Goal: Task Accomplishment & Management: Complete application form

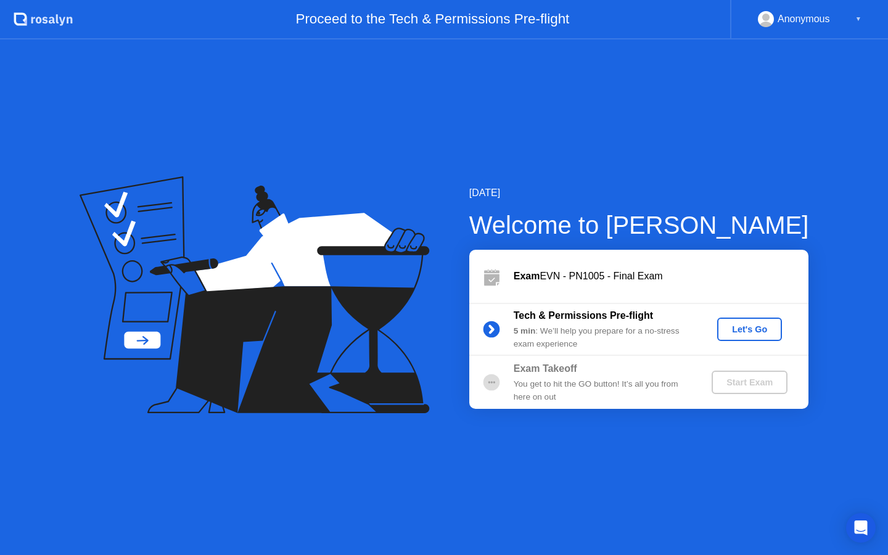
click at [742, 330] on div "Let's Go" at bounding box center [749, 329] width 55 height 10
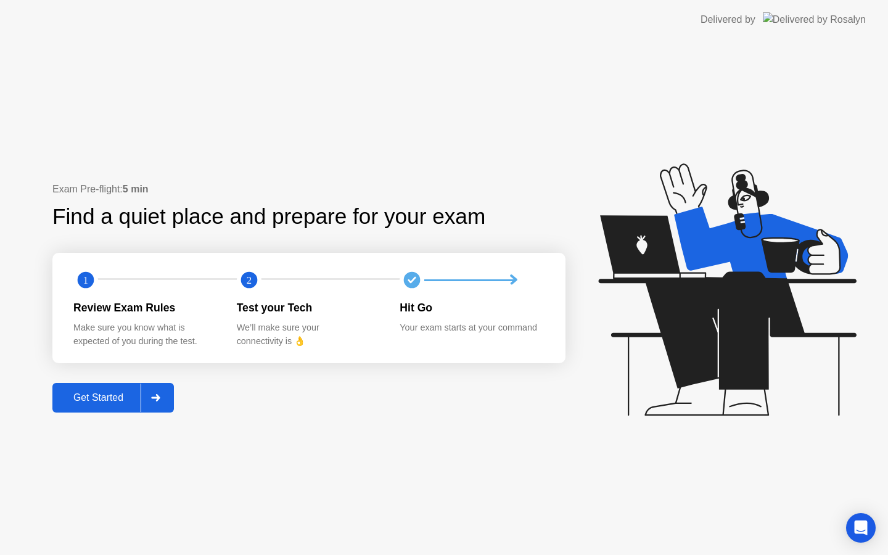
click at [126, 415] on div "Exam Pre-flight: 5 min Find a quiet place and prepare for your exam 1 2 Review …" at bounding box center [444, 296] width 888 height 515
click at [126, 410] on button "Get Started" at bounding box center [112, 398] width 121 height 30
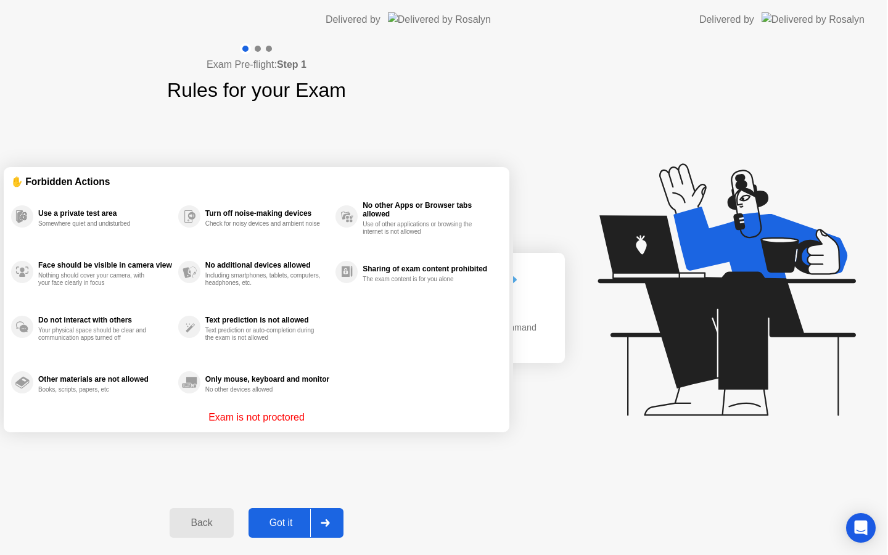
click at [126, 410] on div "Exam Pre-flight: Step 1 Rules for your Exam ✋ Forbidden Actions Use a private t…" at bounding box center [256, 296] width 513 height 515
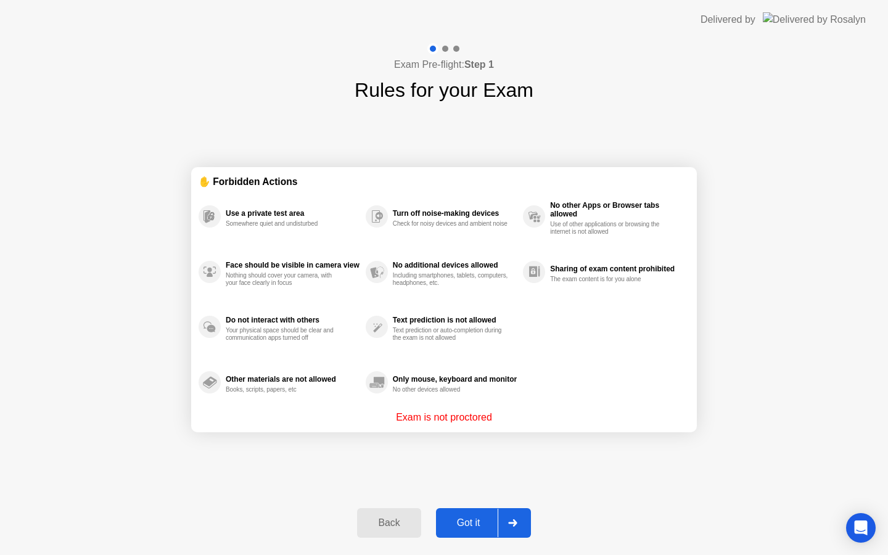
click at [452, 518] on div "Got it" at bounding box center [468, 522] width 58 height 11
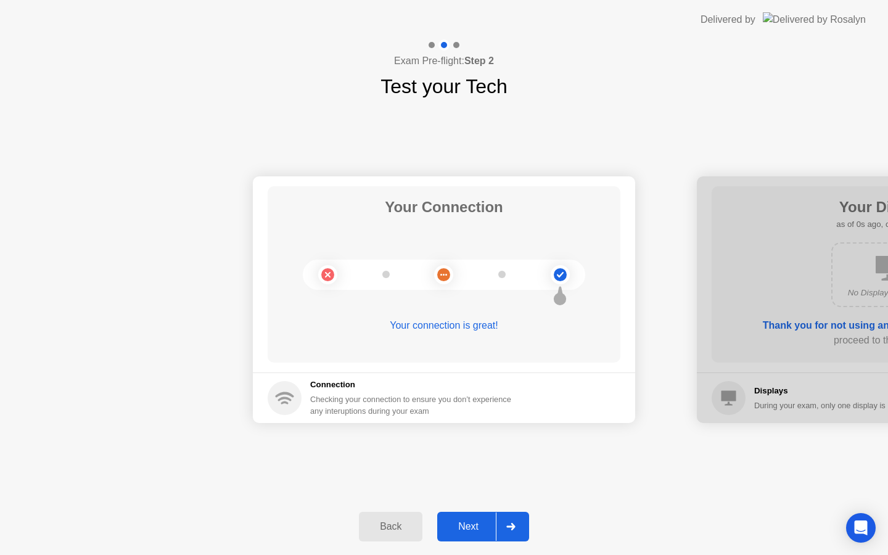
click at [473, 518] on button "Next" at bounding box center [483, 527] width 92 height 30
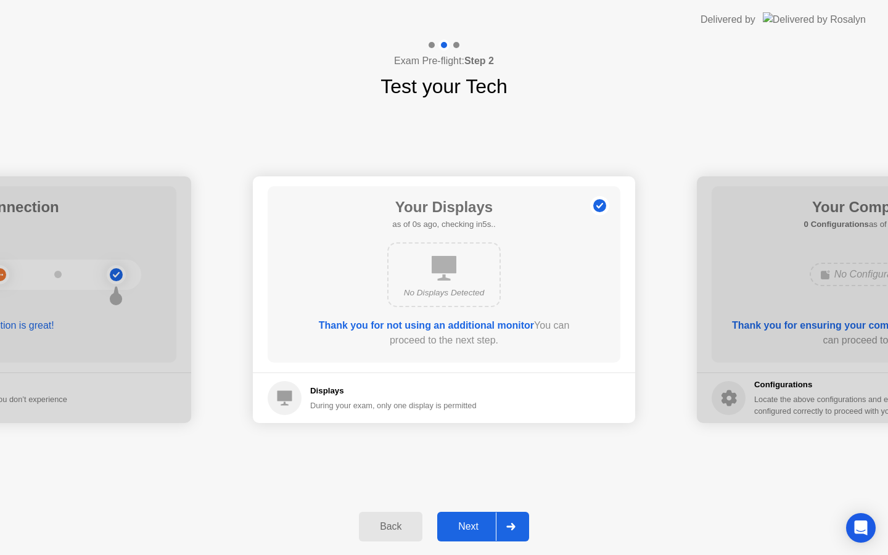
click at [472, 521] on div "Next" at bounding box center [468, 526] width 55 height 11
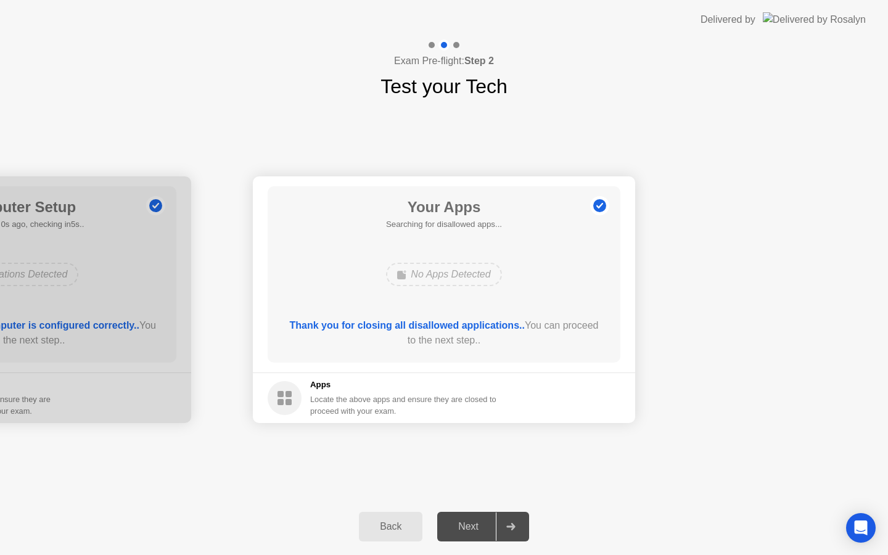
click at [472, 521] on div "Next" at bounding box center [468, 526] width 55 height 11
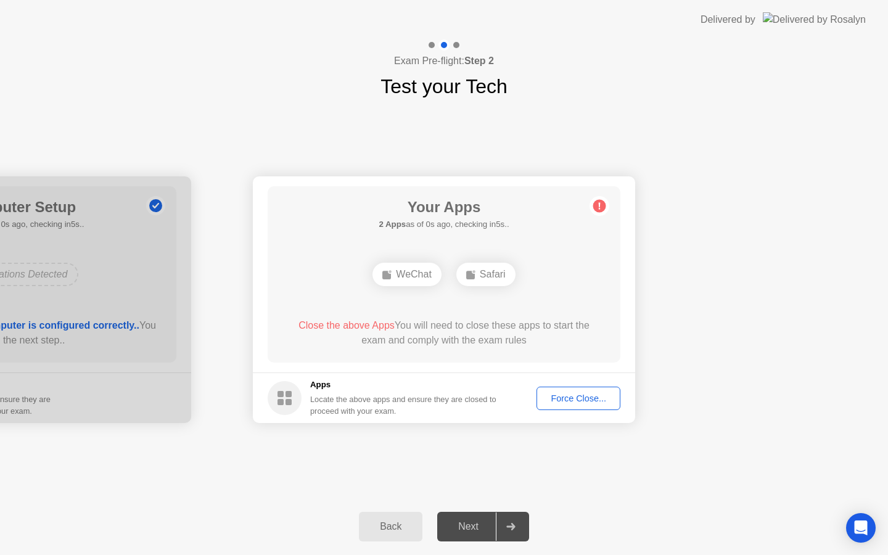
click at [472, 521] on div "Next" at bounding box center [468, 526] width 55 height 11
click at [561, 393] on div "Force Close..." at bounding box center [578, 398] width 75 height 10
click at [558, 406] on button "Force Close..." at bounding box center [578, 397] width 84 height 23
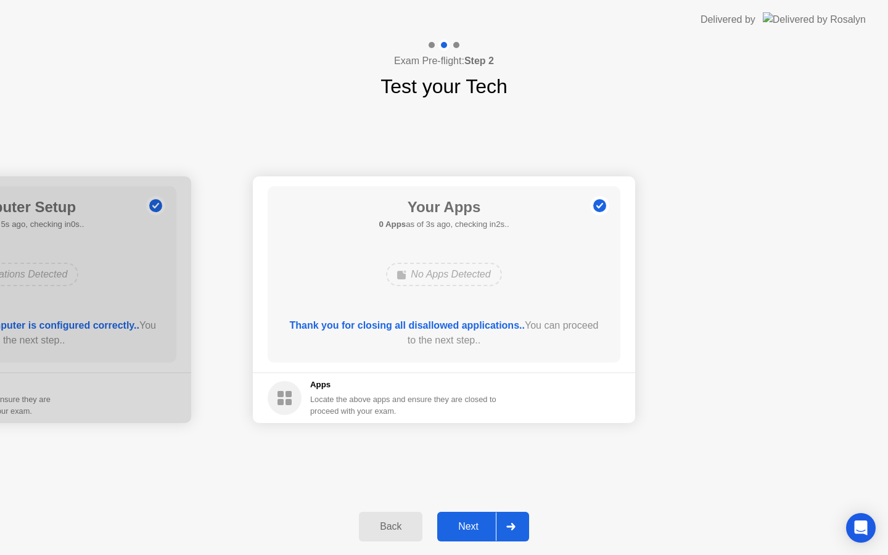
click at [476, 524] on div "Next" at bounding box center [468, 526] width 55 height 11
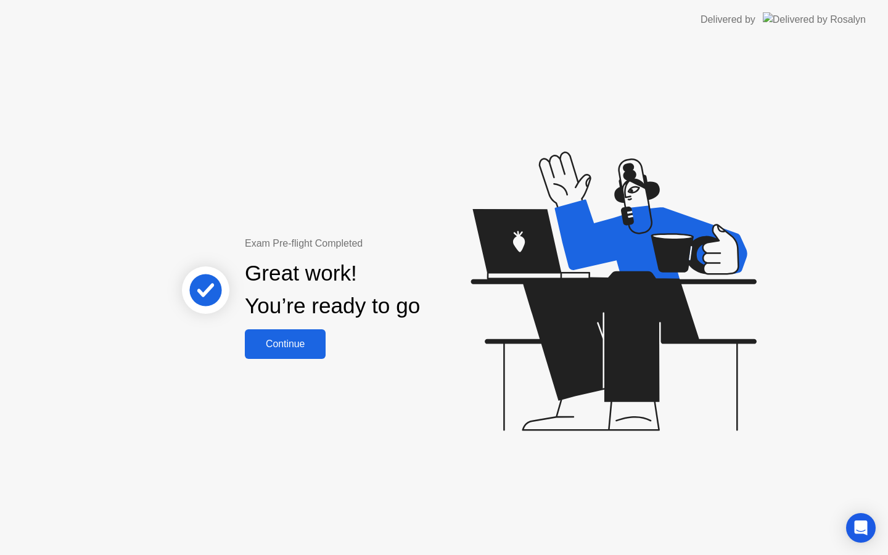
click at [314, 353] on button "Continue" at bounding box center [285, 344] width 81 height 30
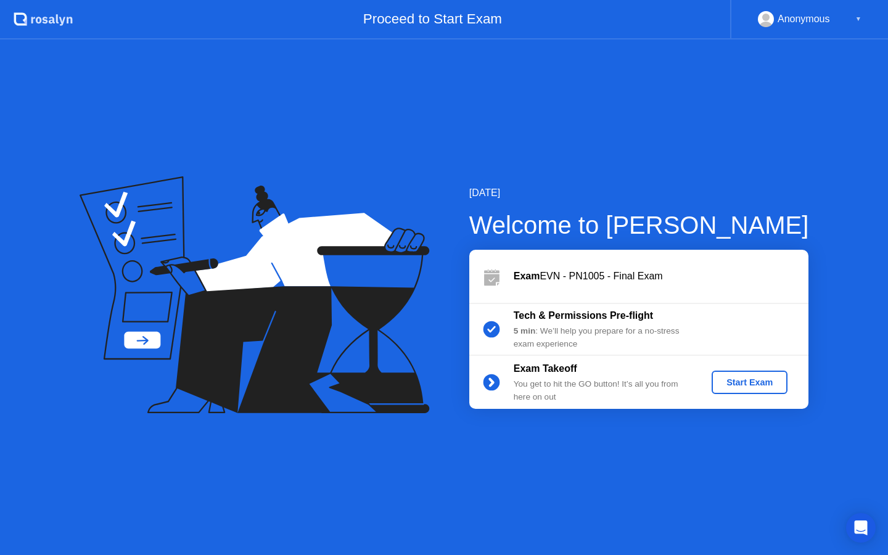
click at [760, 387] on div "Start Exam" at bounding box center [749, 382] width 66 height 10
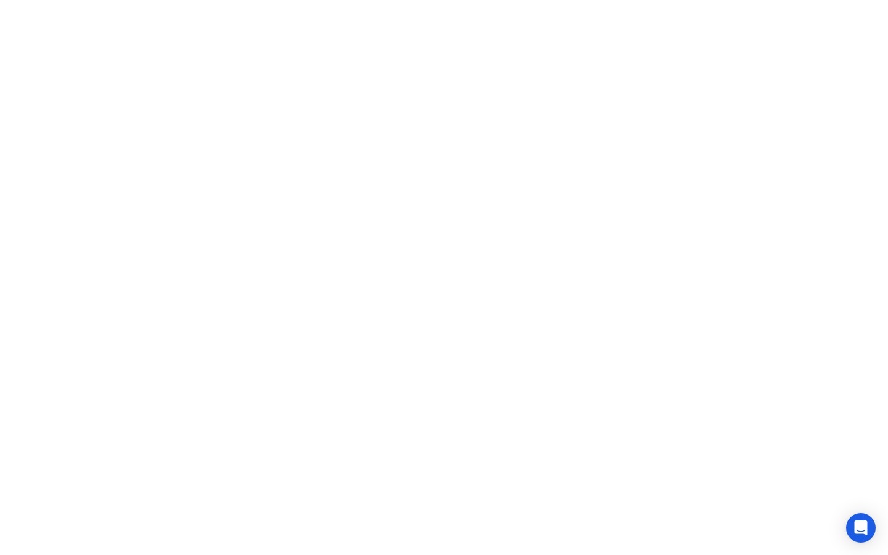
click div "No"
